Goal: Answer question/provide support

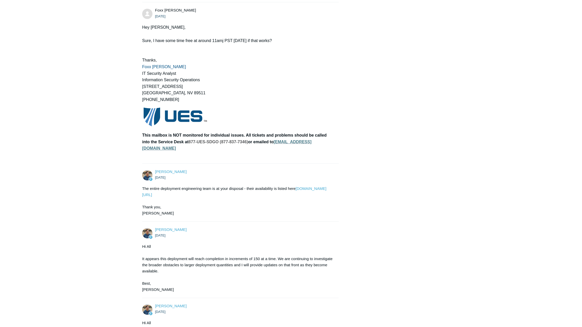
scroll to position [1772, 0]
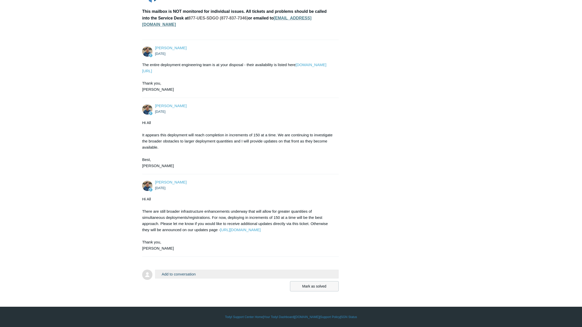
click at [308, 288] on button "Mark as solved" at bounding box center [314, 286] width 49 height 10
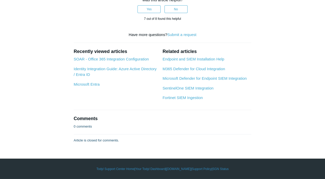
scroll to position [2335, 0]
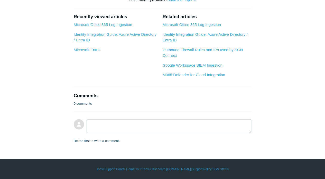
scroll to position [599, 0]
